Goal: Task Accomplishment & Management: Use online tool/utility

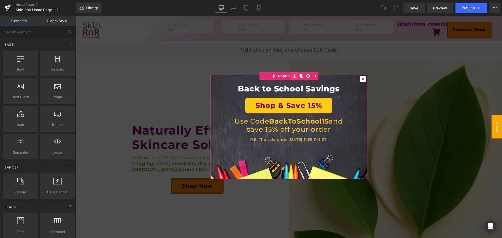
click at [291, 78] on link at bounding box center [294, 76] width 7 height 8
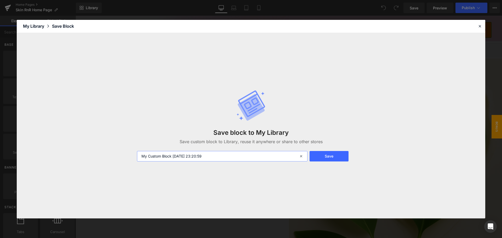
click at [203, 154] on input "My Custom Block 2025-08-24 23:20:59" at bounding box center [222, 156] width 170 height 10
type input "BackToSchool15 - 2025 popup"
click at [323, 161] on button "Save" at bounding box center [329, 156] width 39 height 10
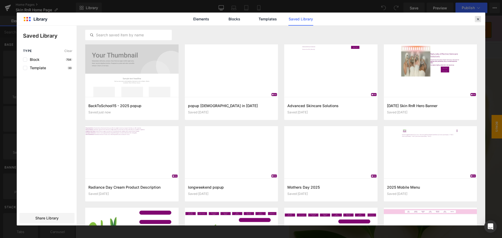
click at [475, 20] on div at bounding box center [478, 19] width 6 height 6
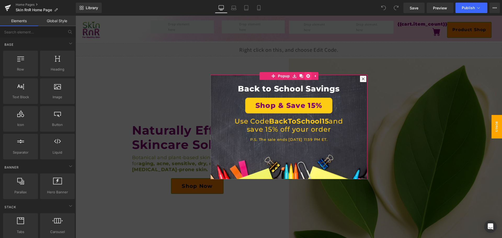
click at [306, 77] on icon at bounding box center [308, 76] width 4 height 4
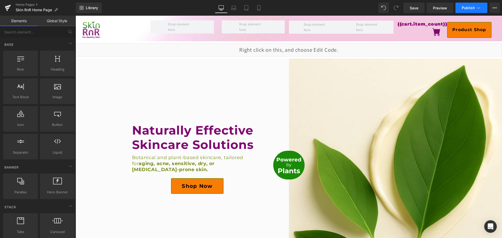
click at [465, 10] on span "Publish" at bounding box center [468, 8] width 13 height 4
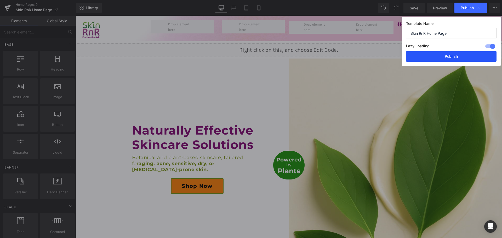
click at [461, 58] on button "Publish" at bounding box center [451, 56] width 90 height 10
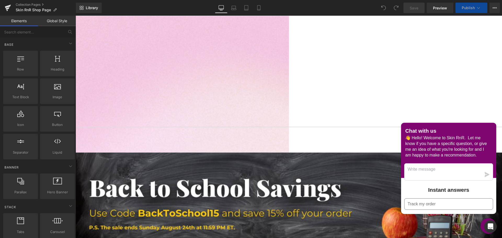
click at [76, 16] on icon at bounding box center [76, 16] width 0 height 0
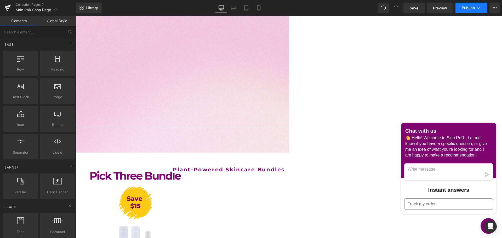
click at [461, 6] on button "Publish" at bounding box center [471, 8] width 32 height 10
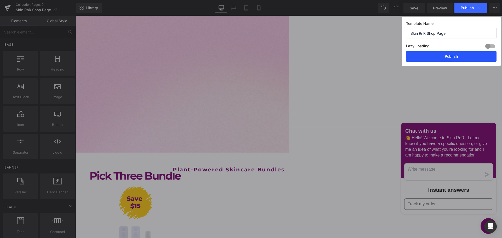
click at [0, 0] on button "Publish" at bounding box center [0, 0] width 0 height 0
